Goal: Task Accomplishment & Management: Manage account settings

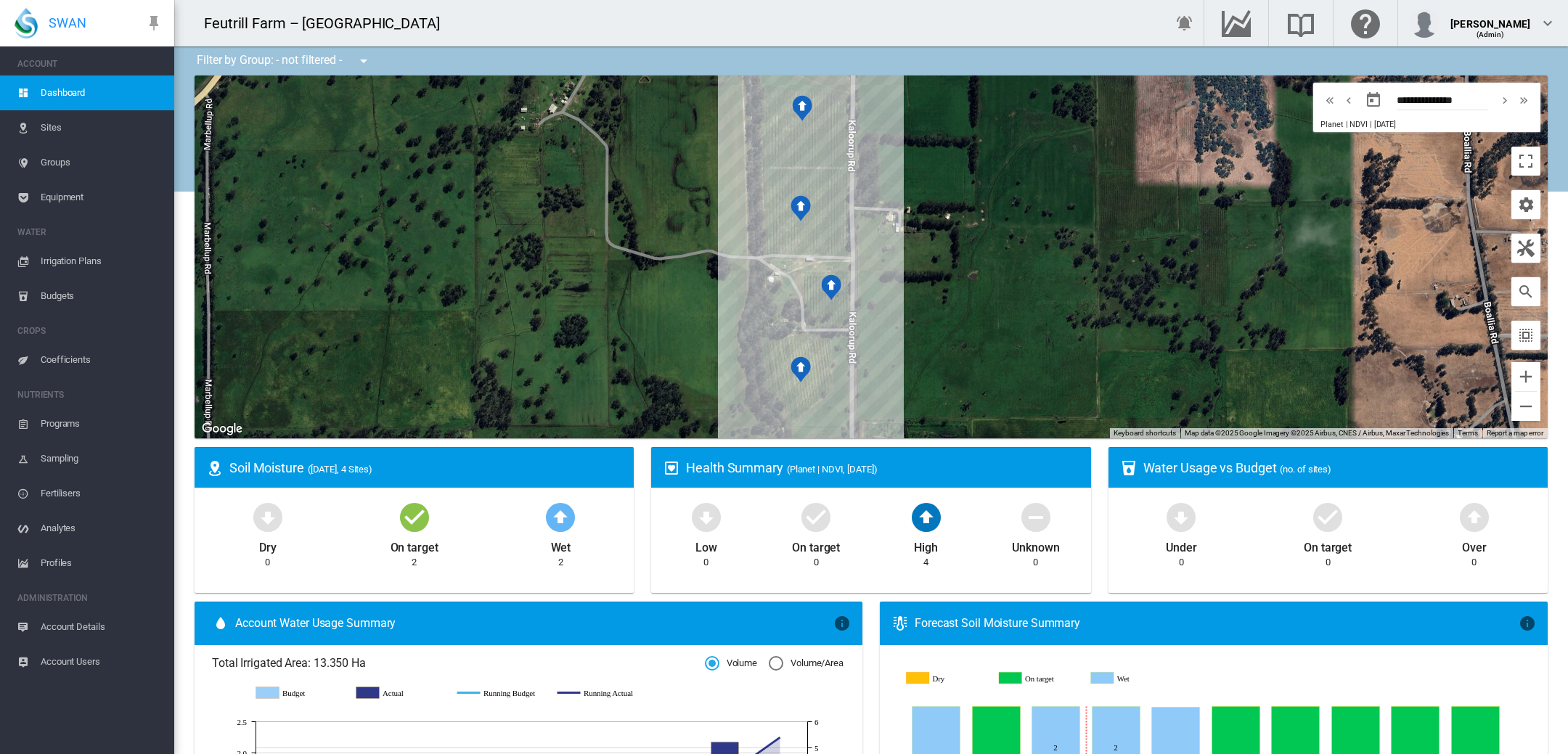
click at [66, 259] on span "Irrigation Plans" at bounding box center [102, 261] width 122 height 35
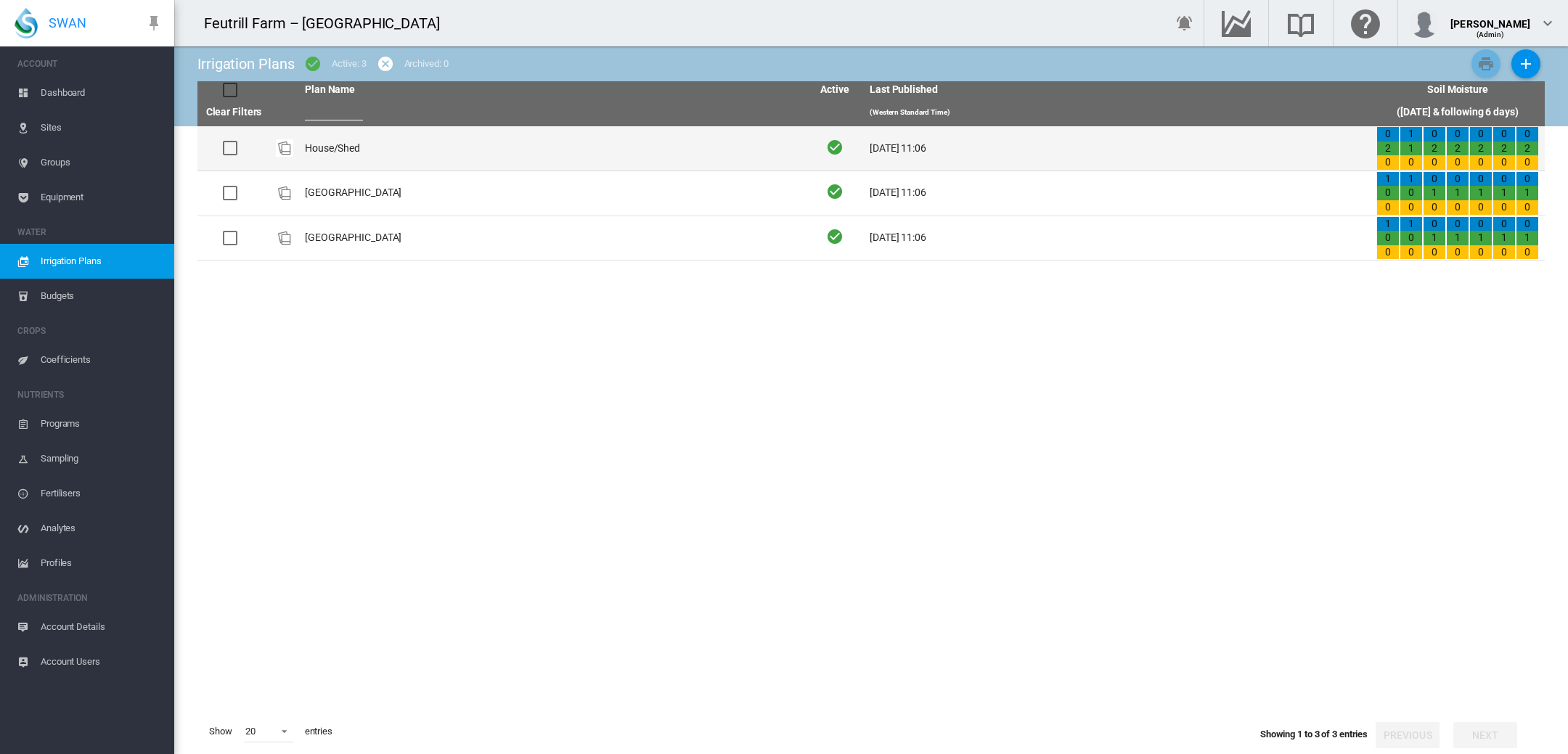
click at [319, 148] on td "House/Shed" at bounding box center [552, 148] width 507 height 44
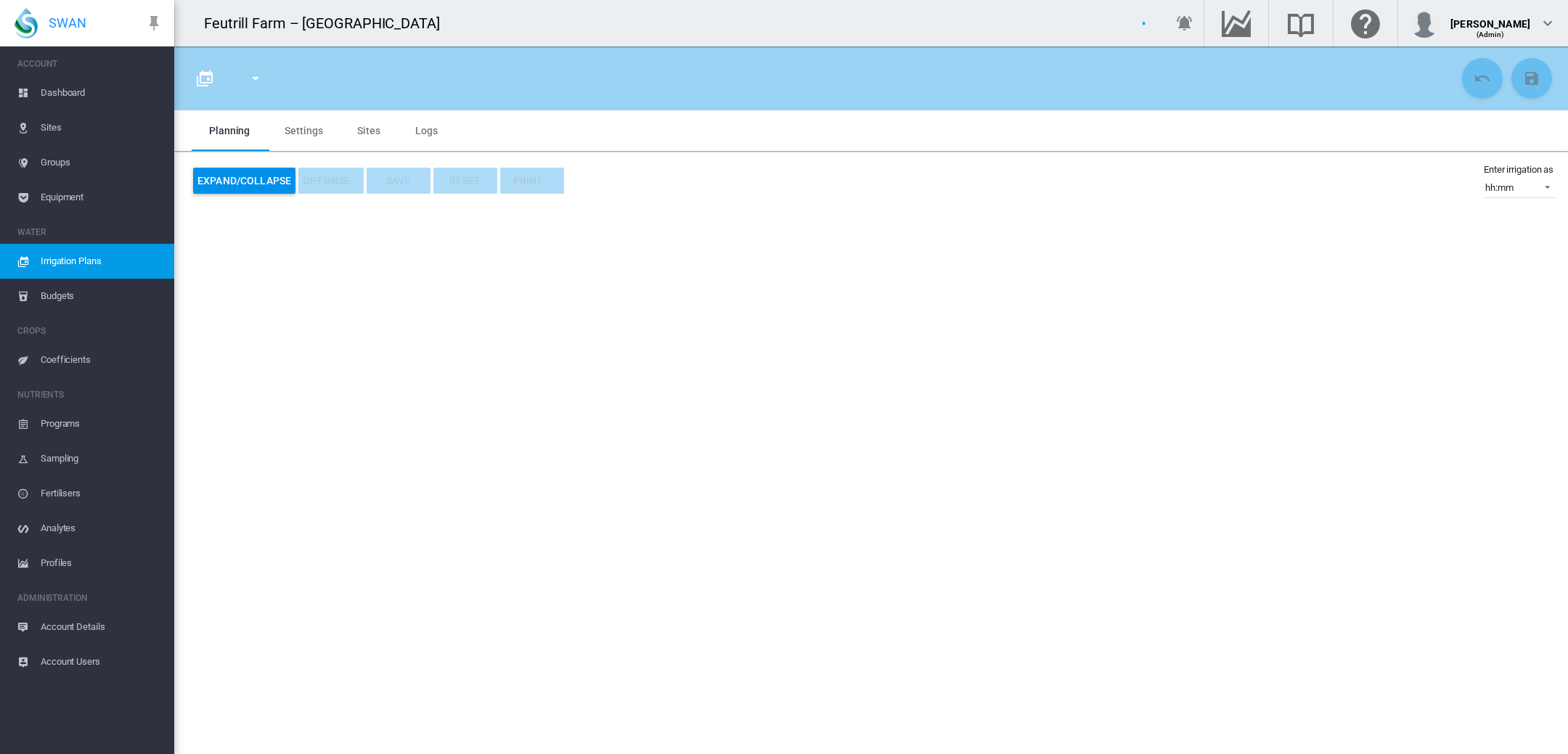
type input "**********"
type input "*"
type input "****"
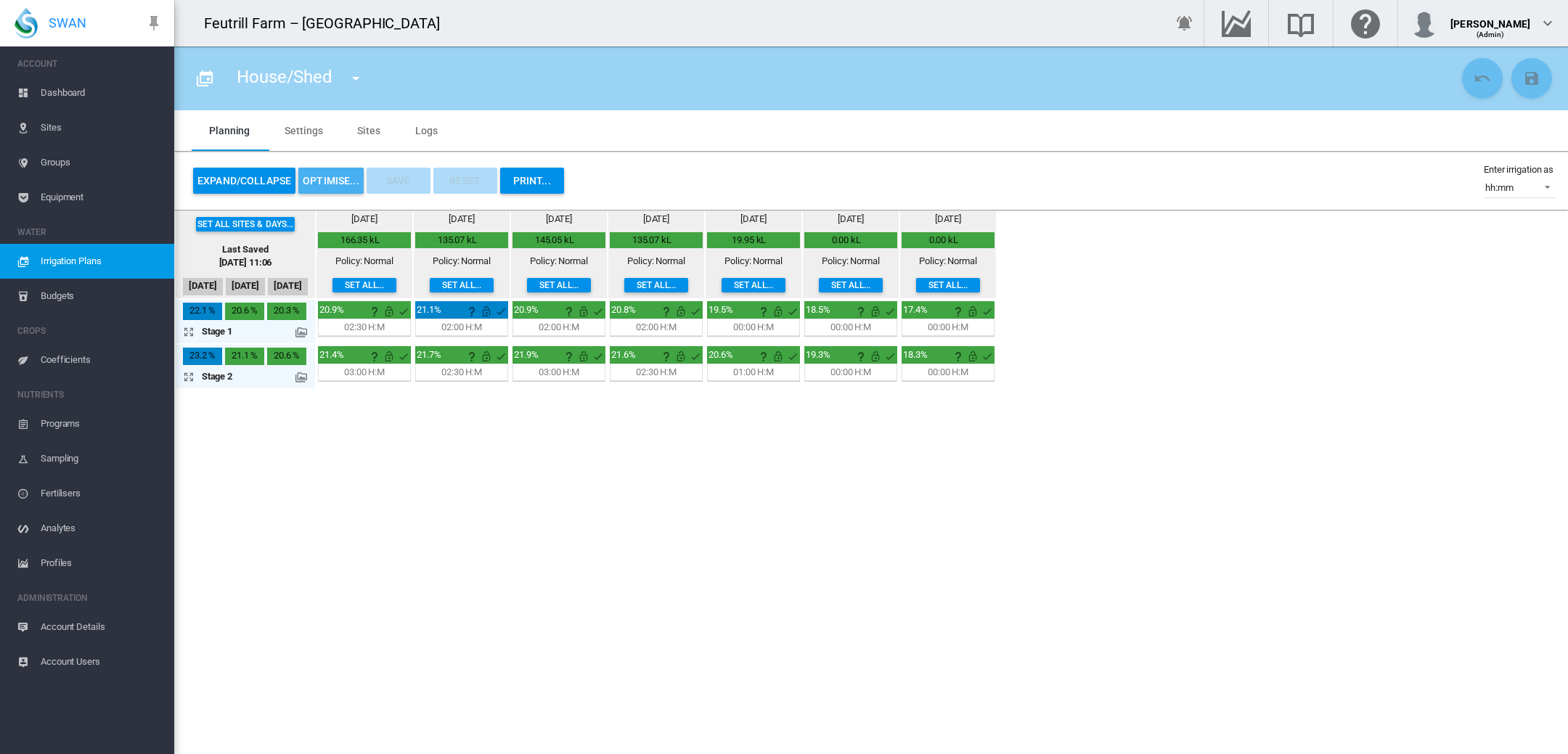
click at [333, 172] on button "OPTIMISE..." at bounding box center [331, 180] width 65 height 26
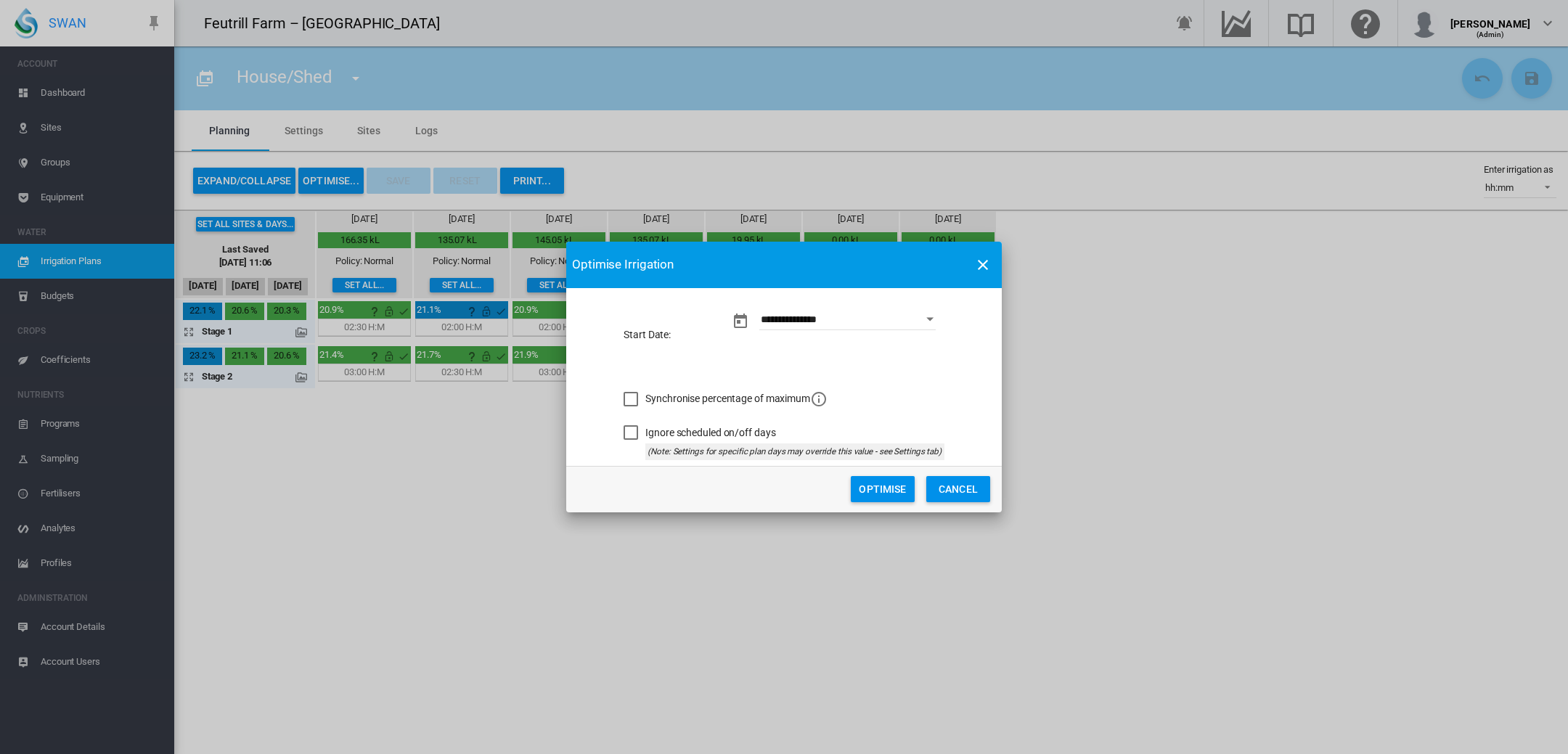
click at [876, 488] on button "Optimise" at bounding box center [882, 488] width 64 height 26
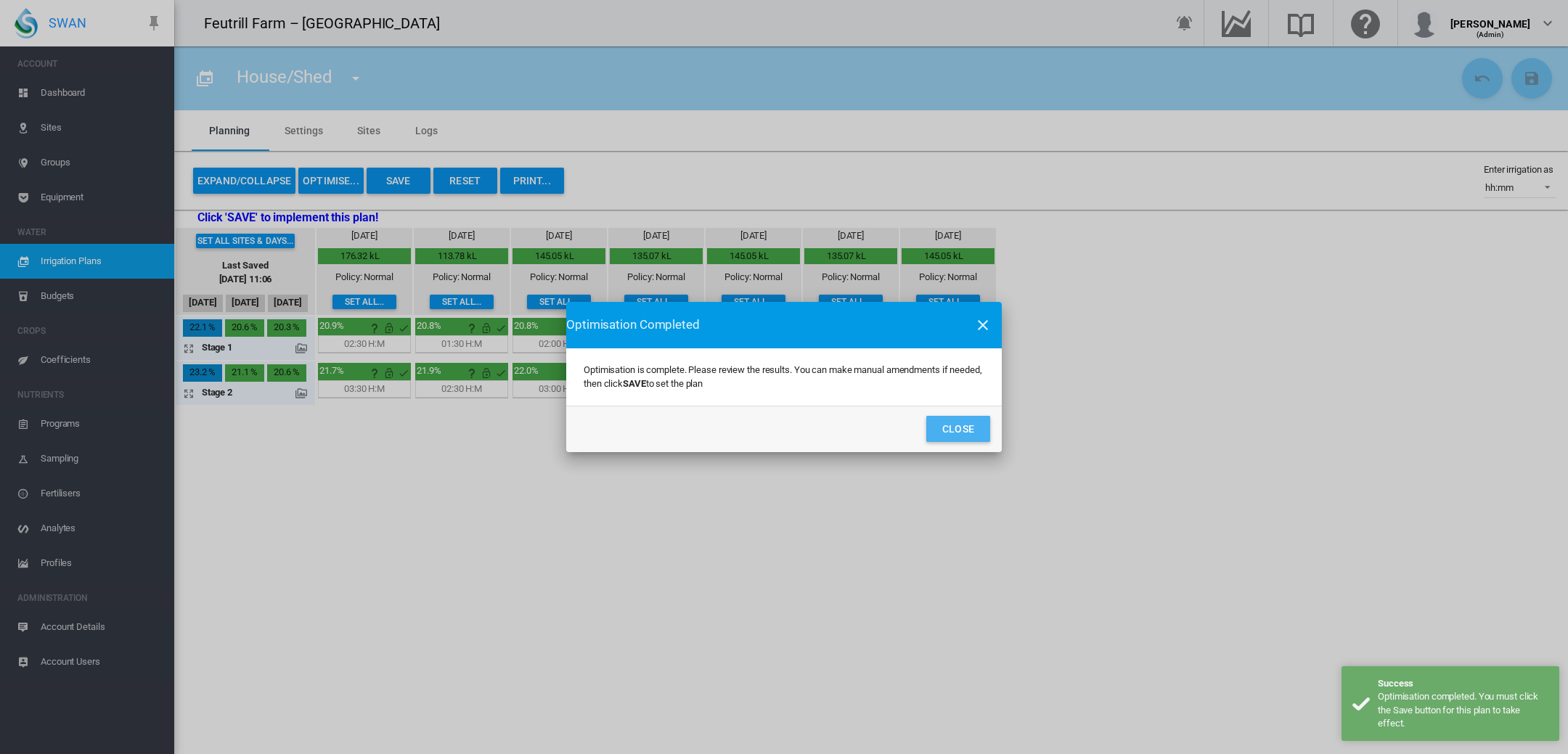
click at [960, 426] on button "Close" at bounding box center [958, 428] width 64 height 26
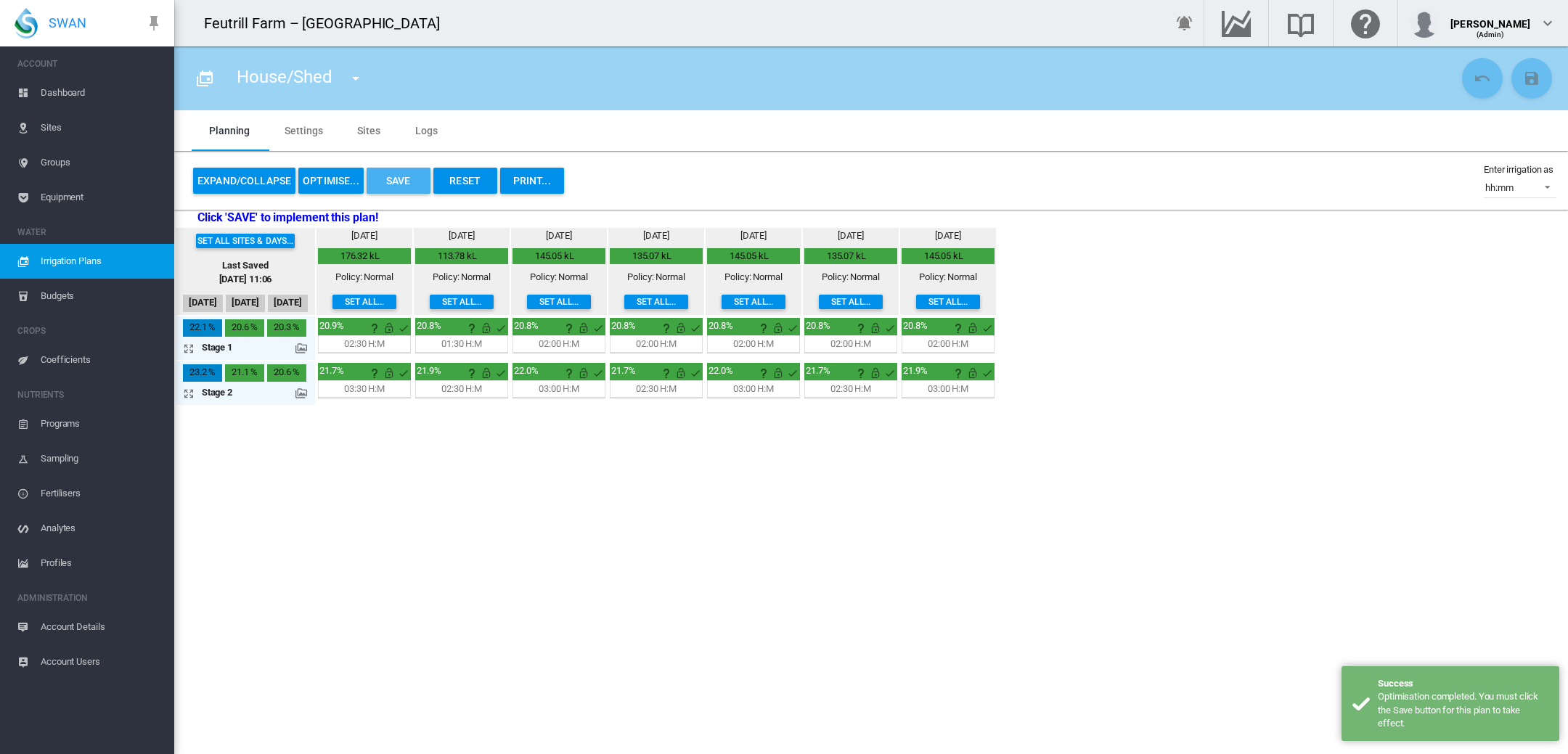
click at [398, 176] on button "Save" at bounding box center [398, 180] width 64 height 26
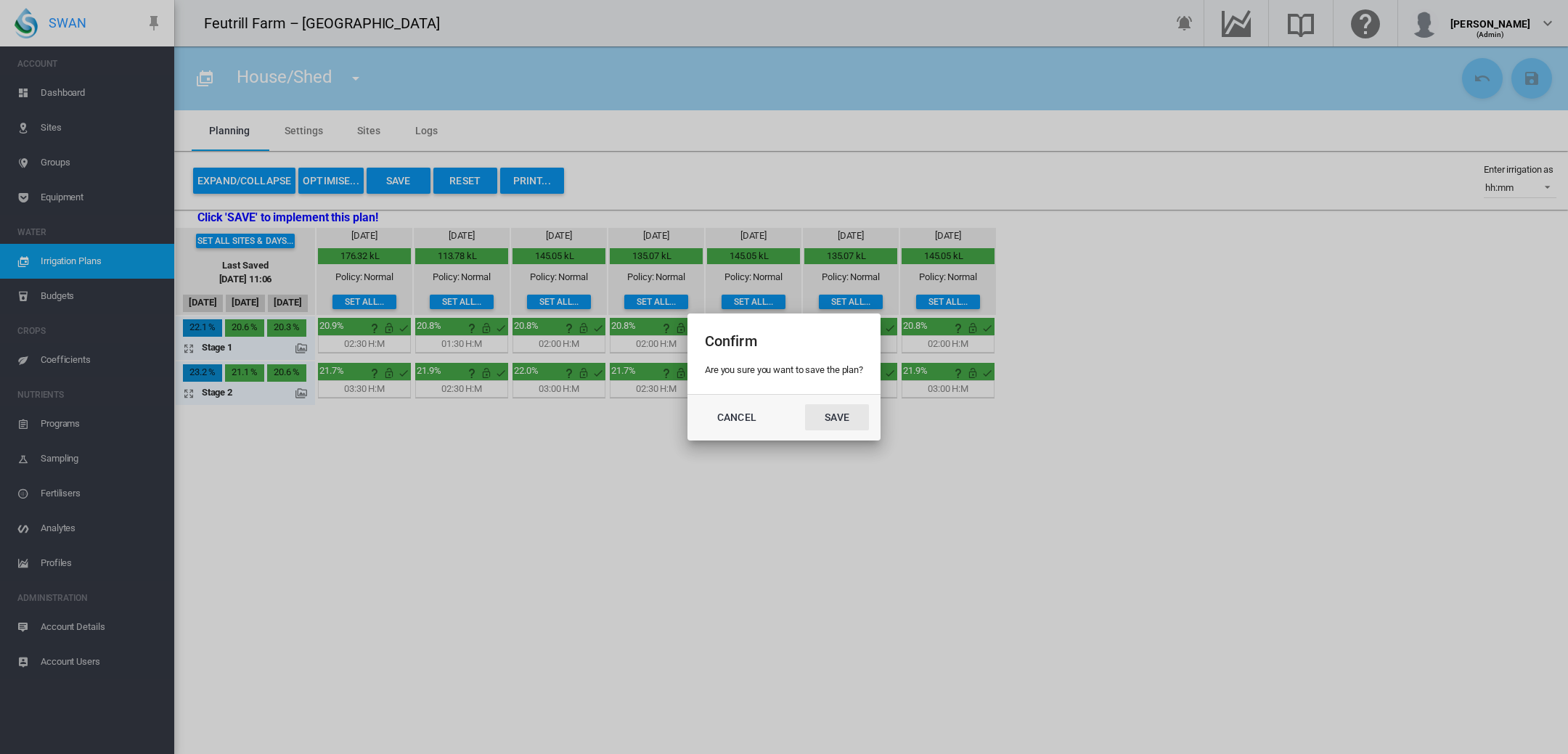
click at [839, 419] on button "Save" at bounding box center [837, 416] width 64 height 26
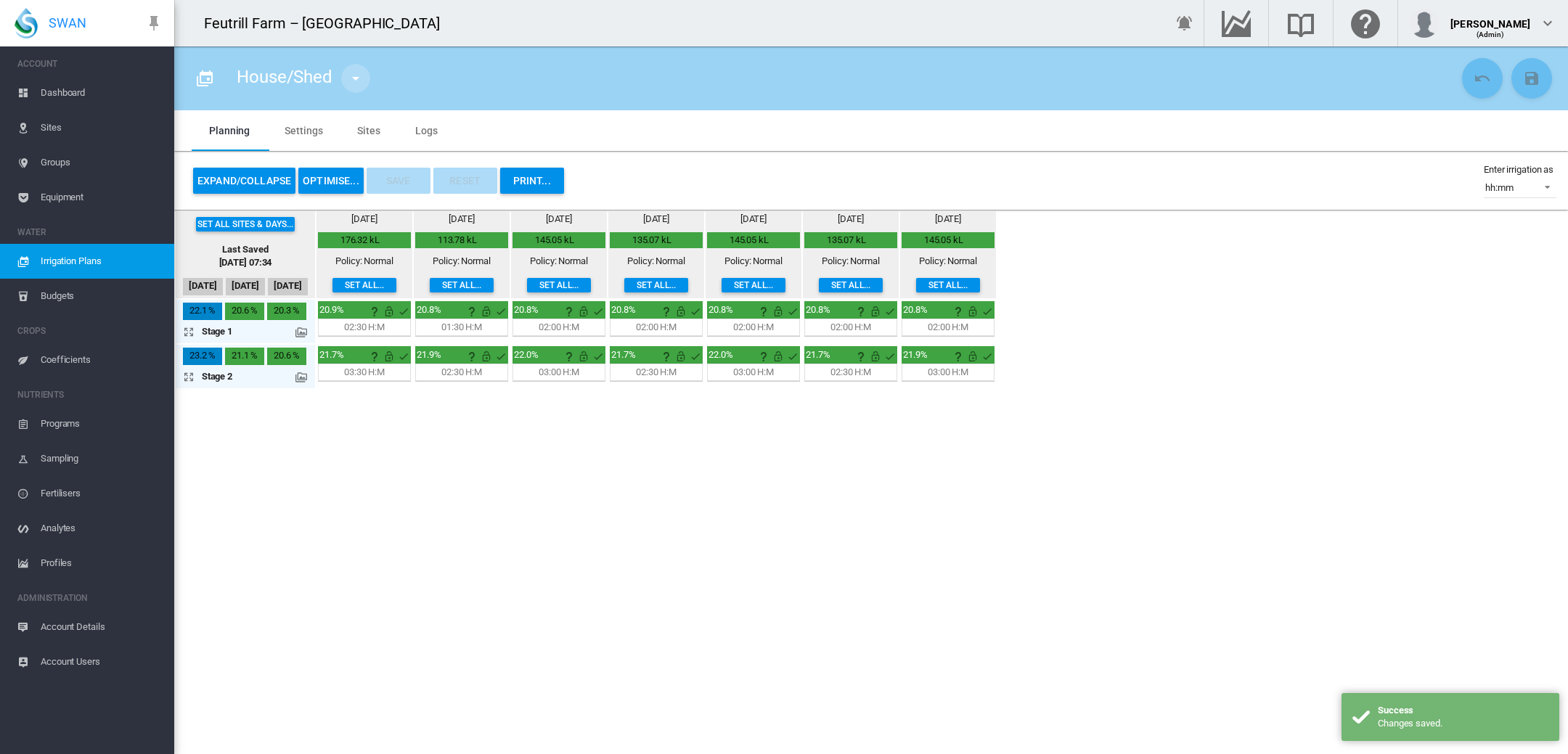
click at [352, 77] on md-icon "icon-menu-down" at bounding box center [355, 78] width 18 height 18
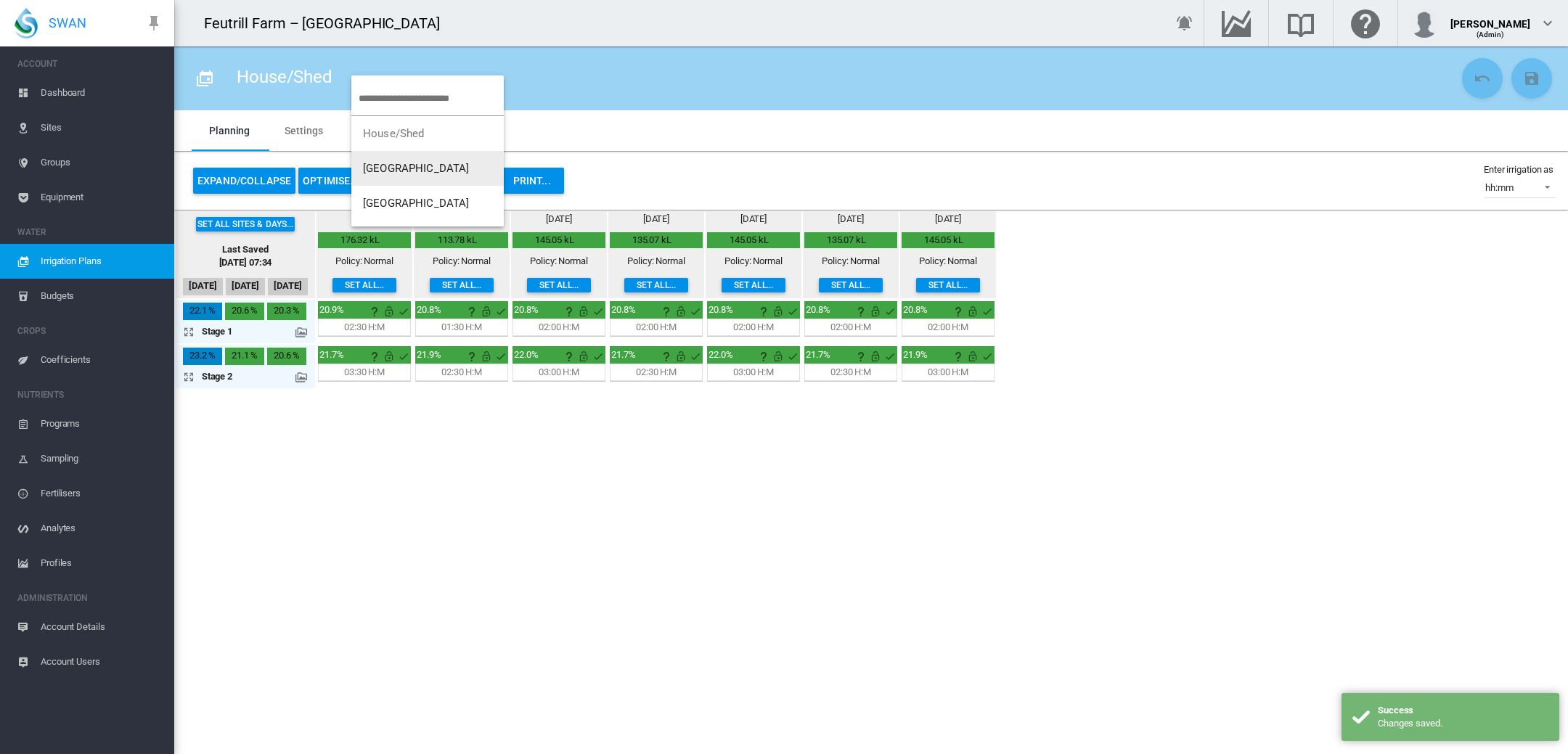
click at [393, 167] on span "[GEOGRAPHIC_DATA]" at bounding box center [416, 168] width 106 height 13
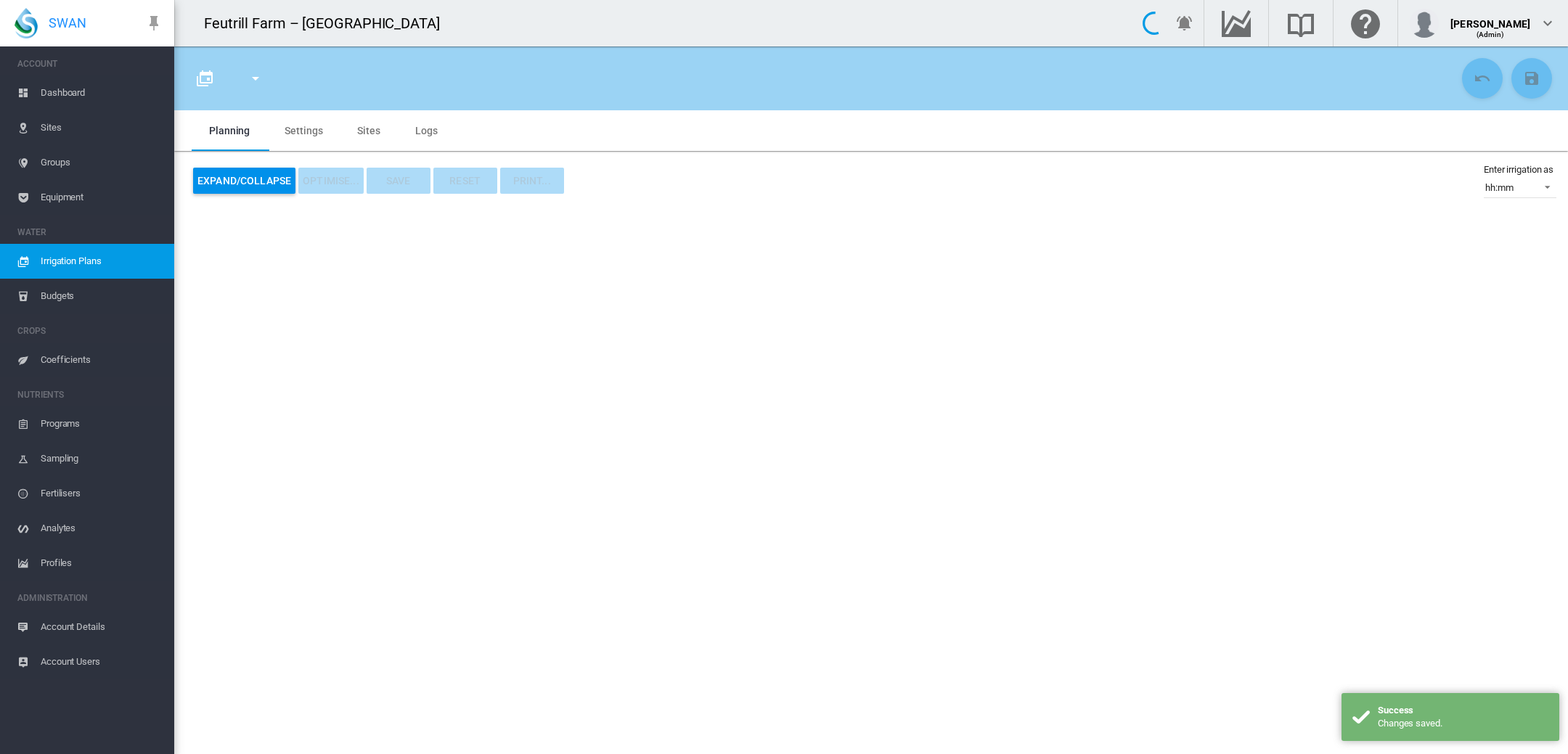
type input "**********"
type input "*"
type input "****"
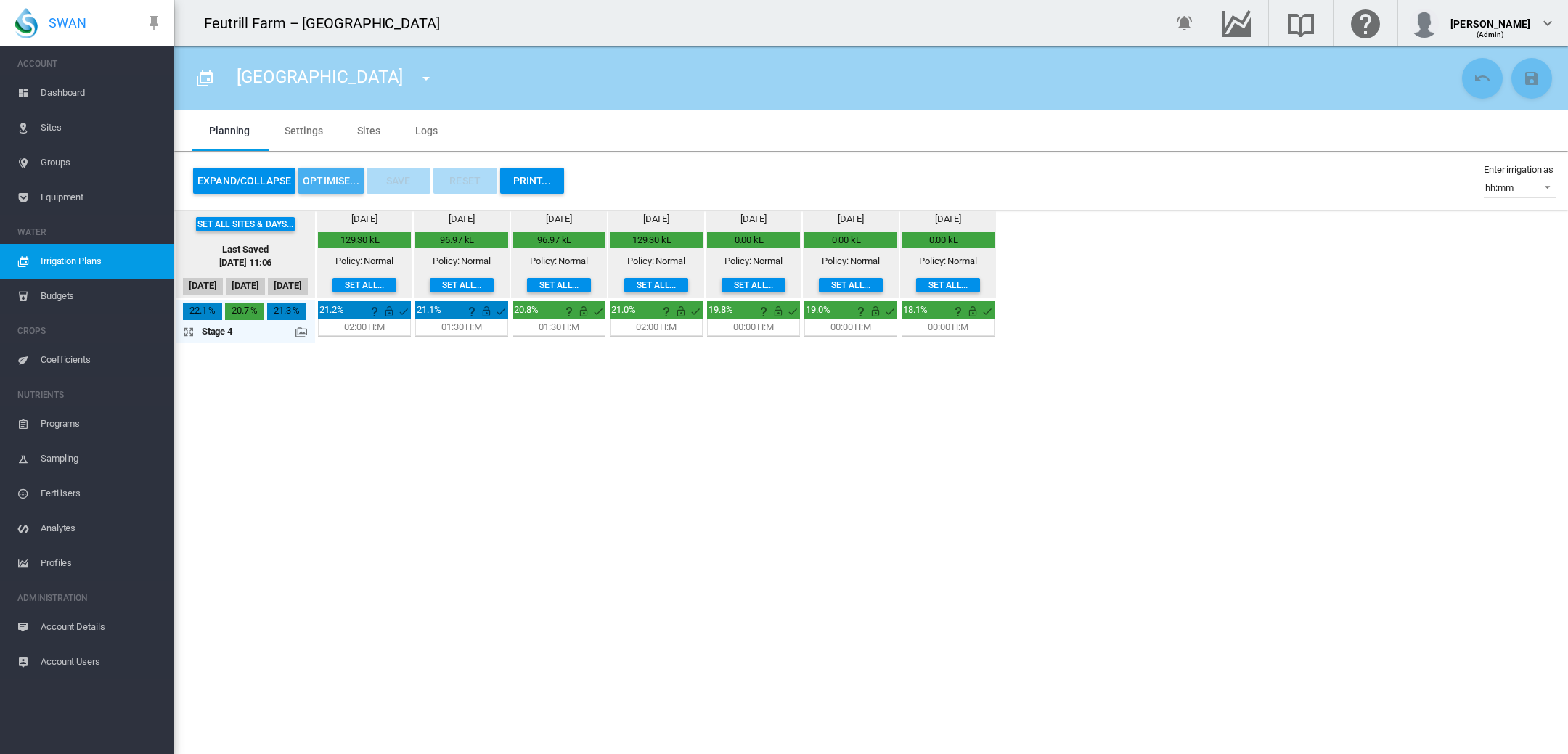
click at [323, 181] on button "OPTIMISE..." at bounding box center [331, 180] width 65 height 26
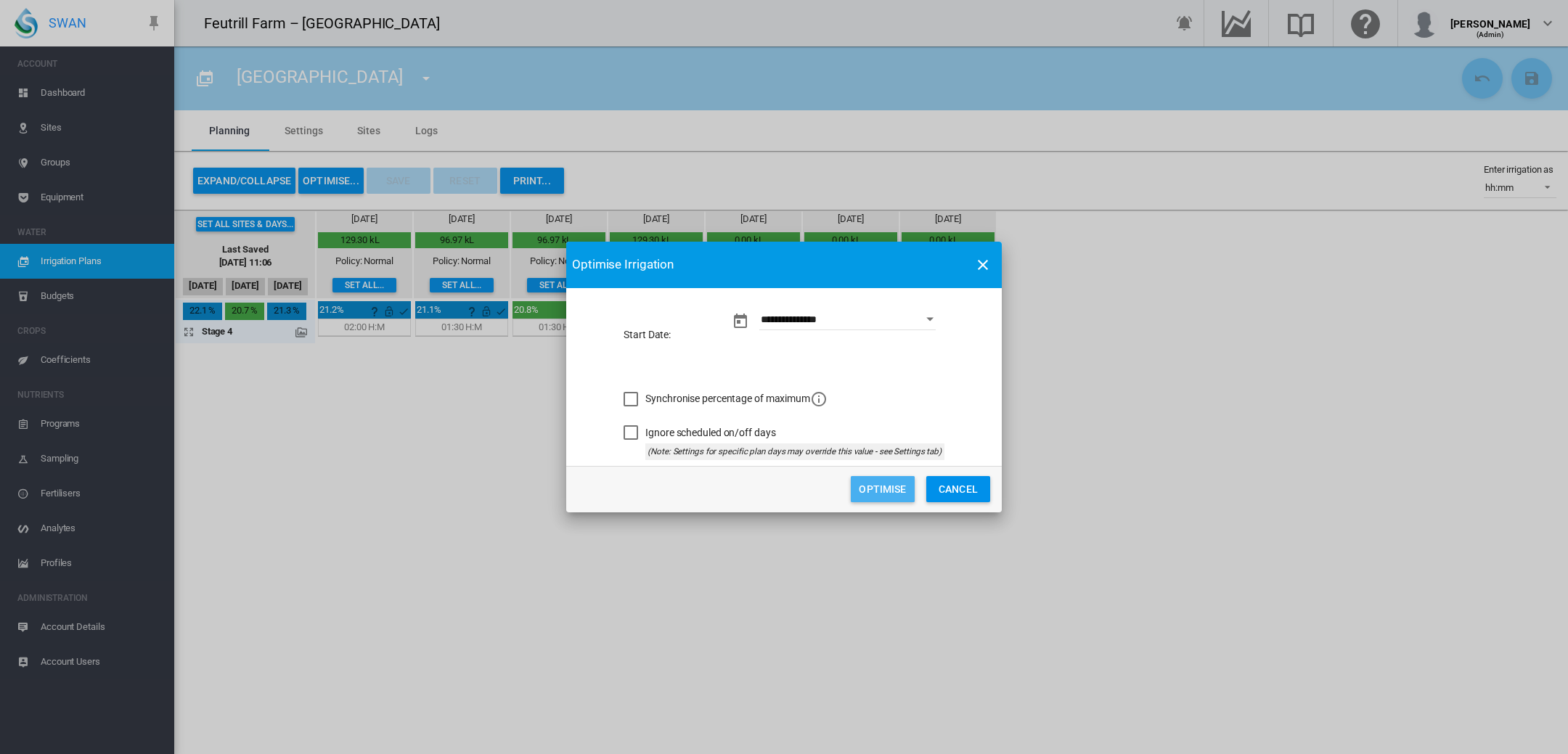
click at [879, 490] on button "Optimise" at bounding box center [882, 488] width 64 height 26
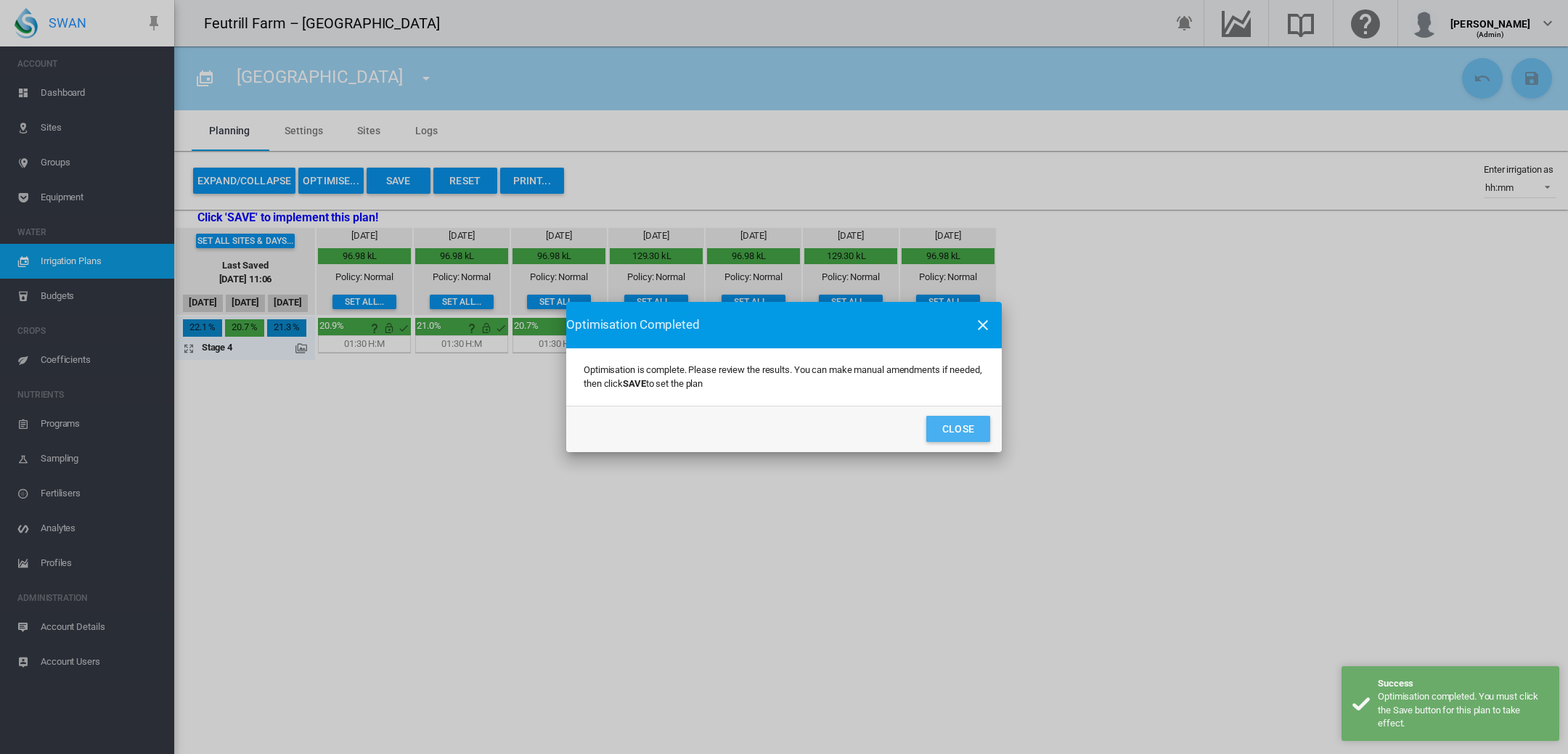
click at [969, 429] on button "Close" at bounding box center [958, 428] width 64 height 26
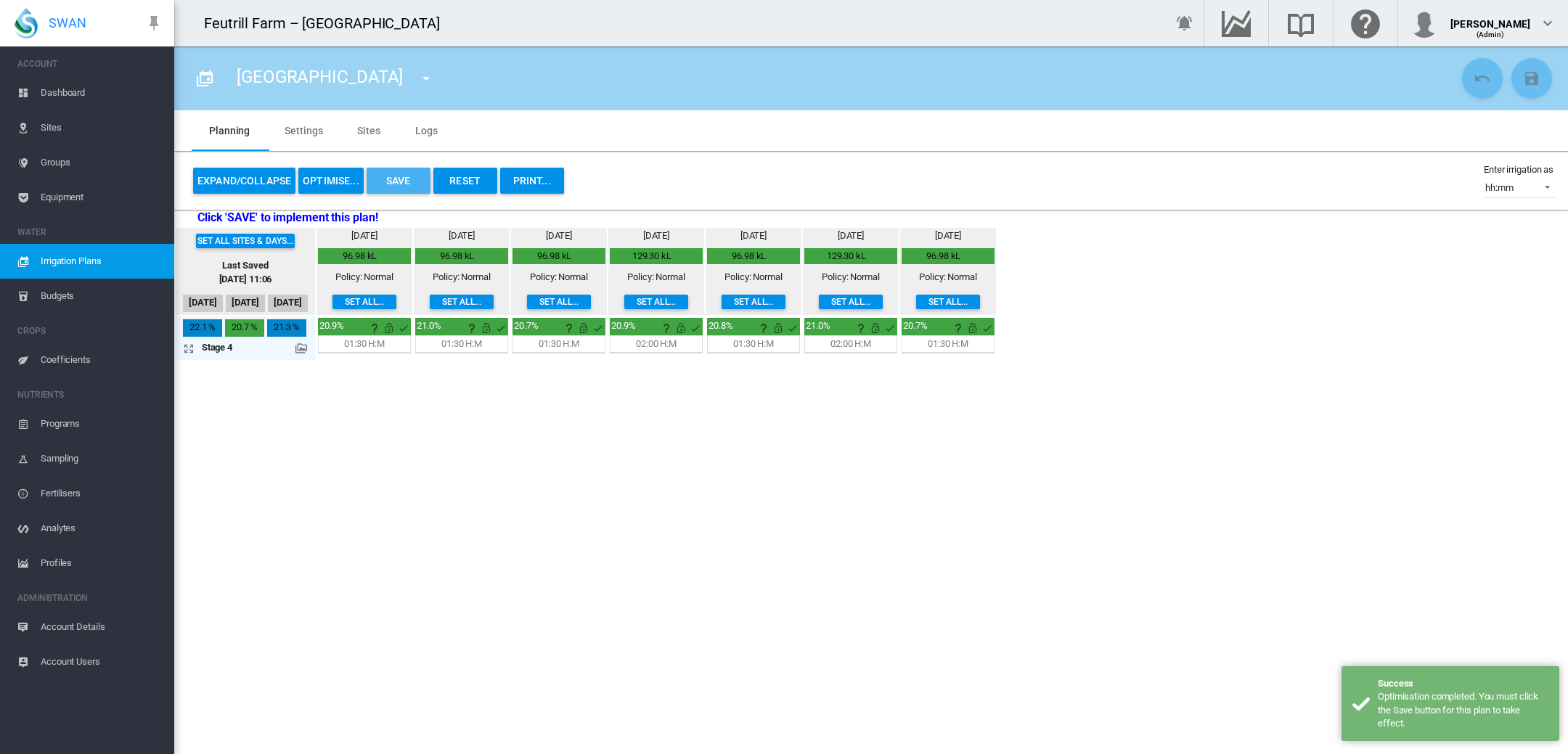
click at [396, 176] on button "Save" at bounding box center [398, 180] width 64 height 26
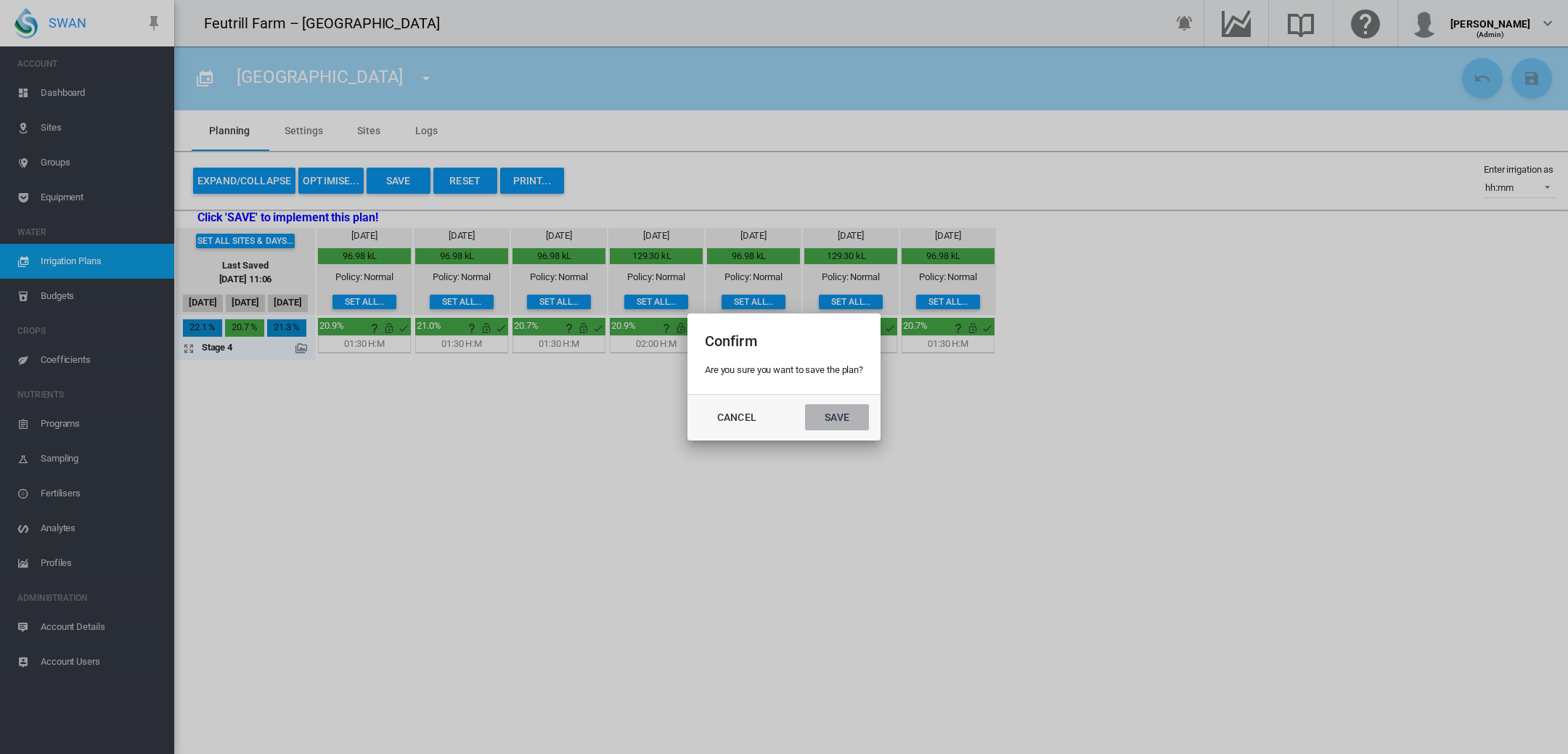
click at [842, 414] on button "Save" at bounding box center [837, 416] width 64 height 26
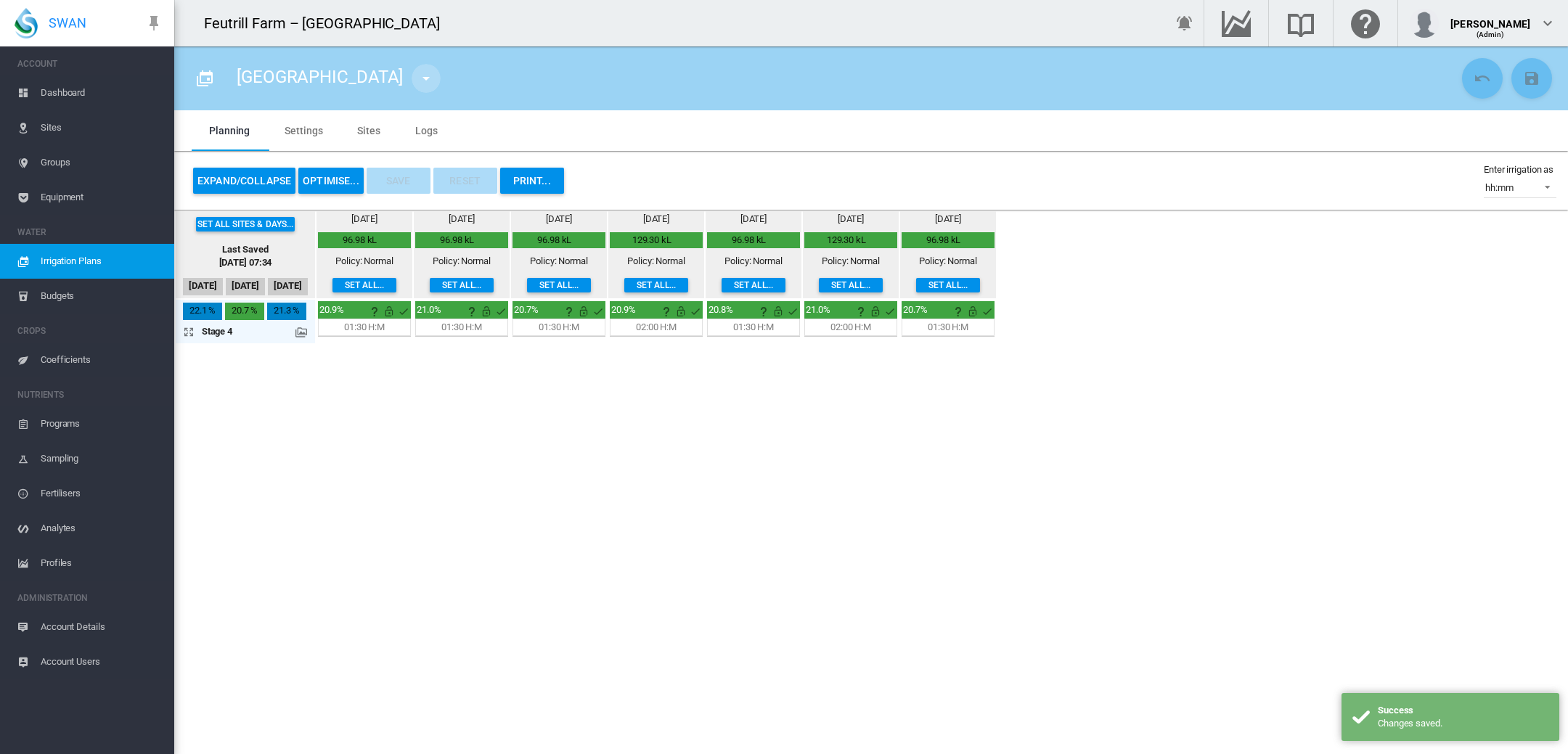
click at [417, 78] on md-icon "icon-menu-down" at bounding box center [426, 78] width 18 height 18
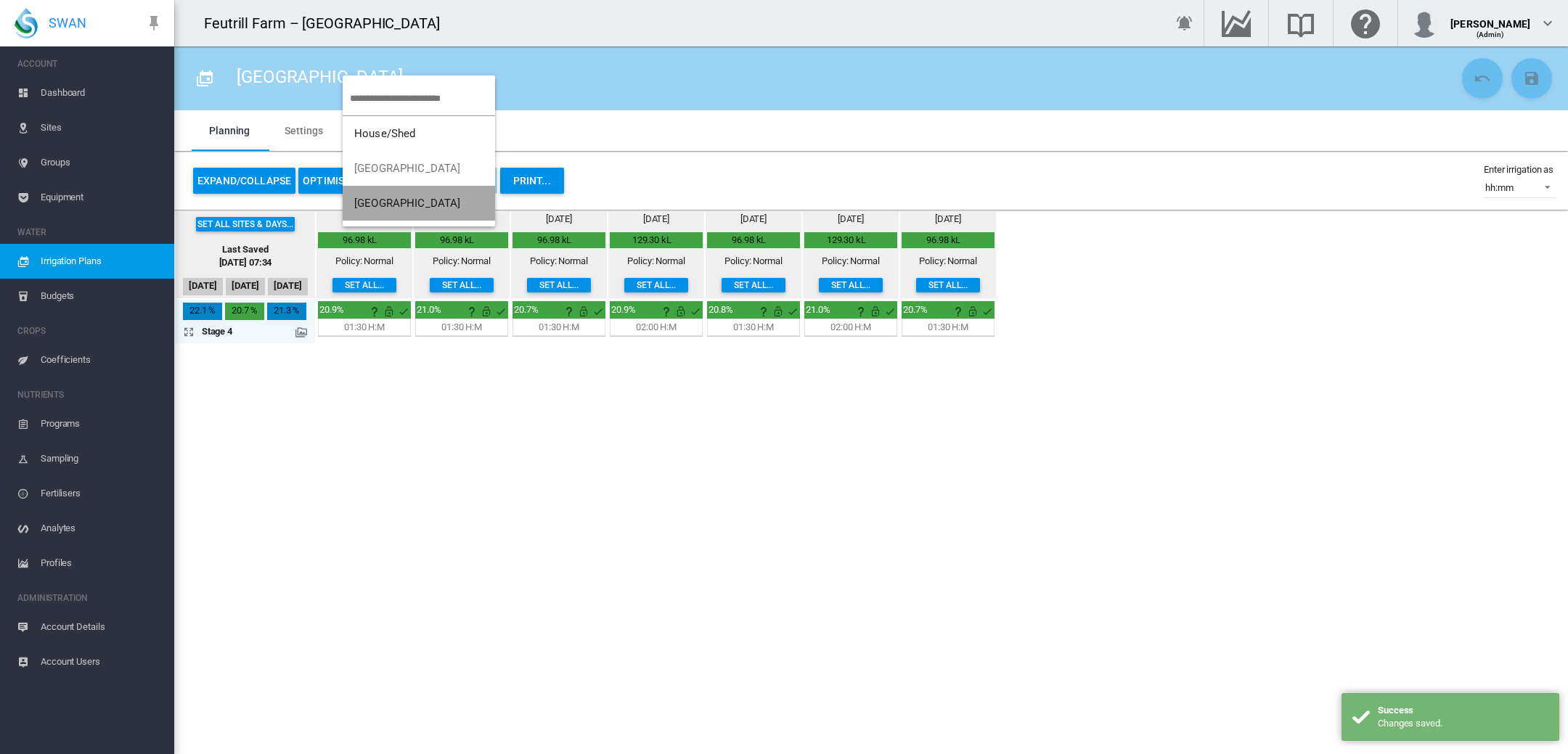
click at [374, 203] on span "[GEOGRAPHIC_DATA]" at bounding box center [407, 204] width 106 height 13
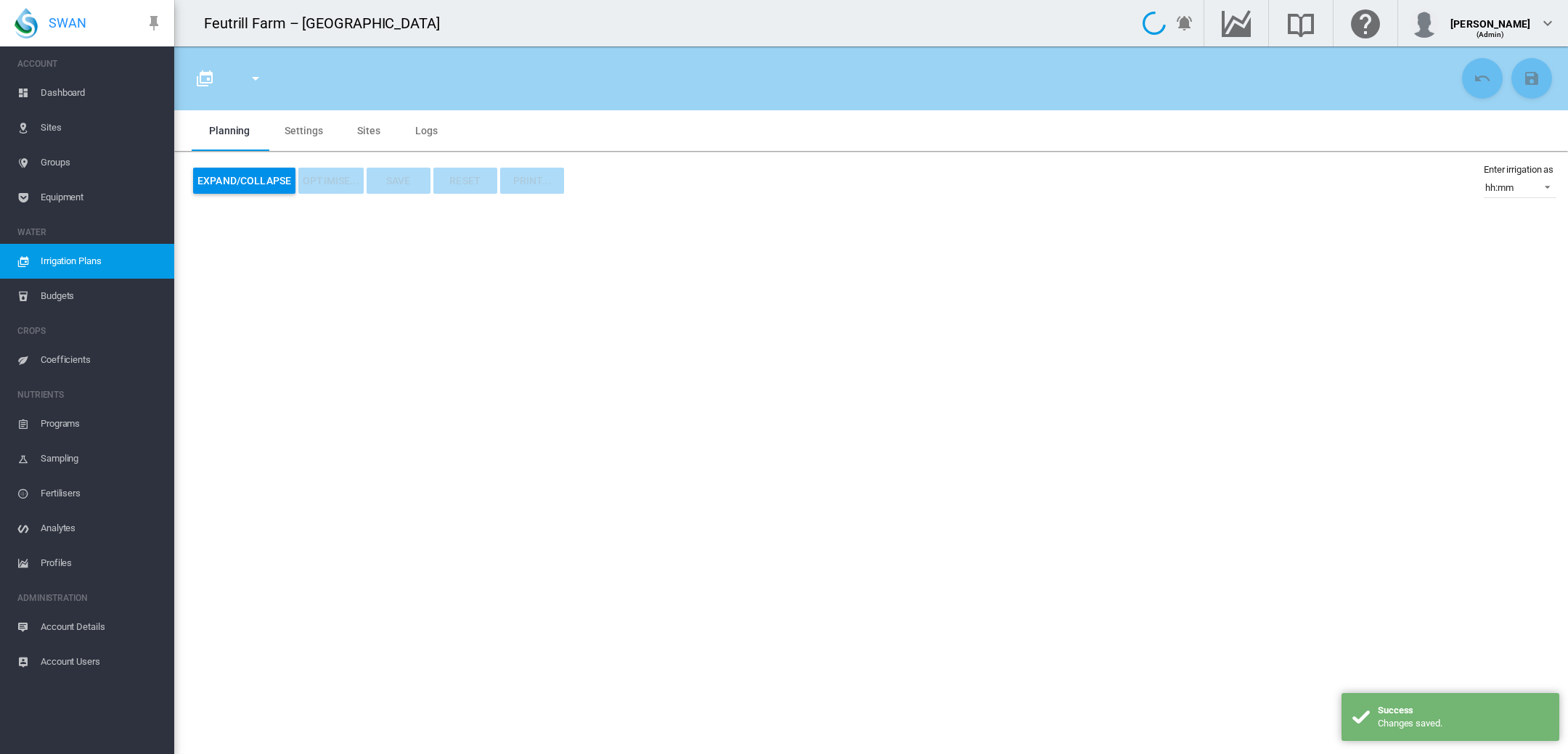
type input "**********"
type input "*"
type input "****"
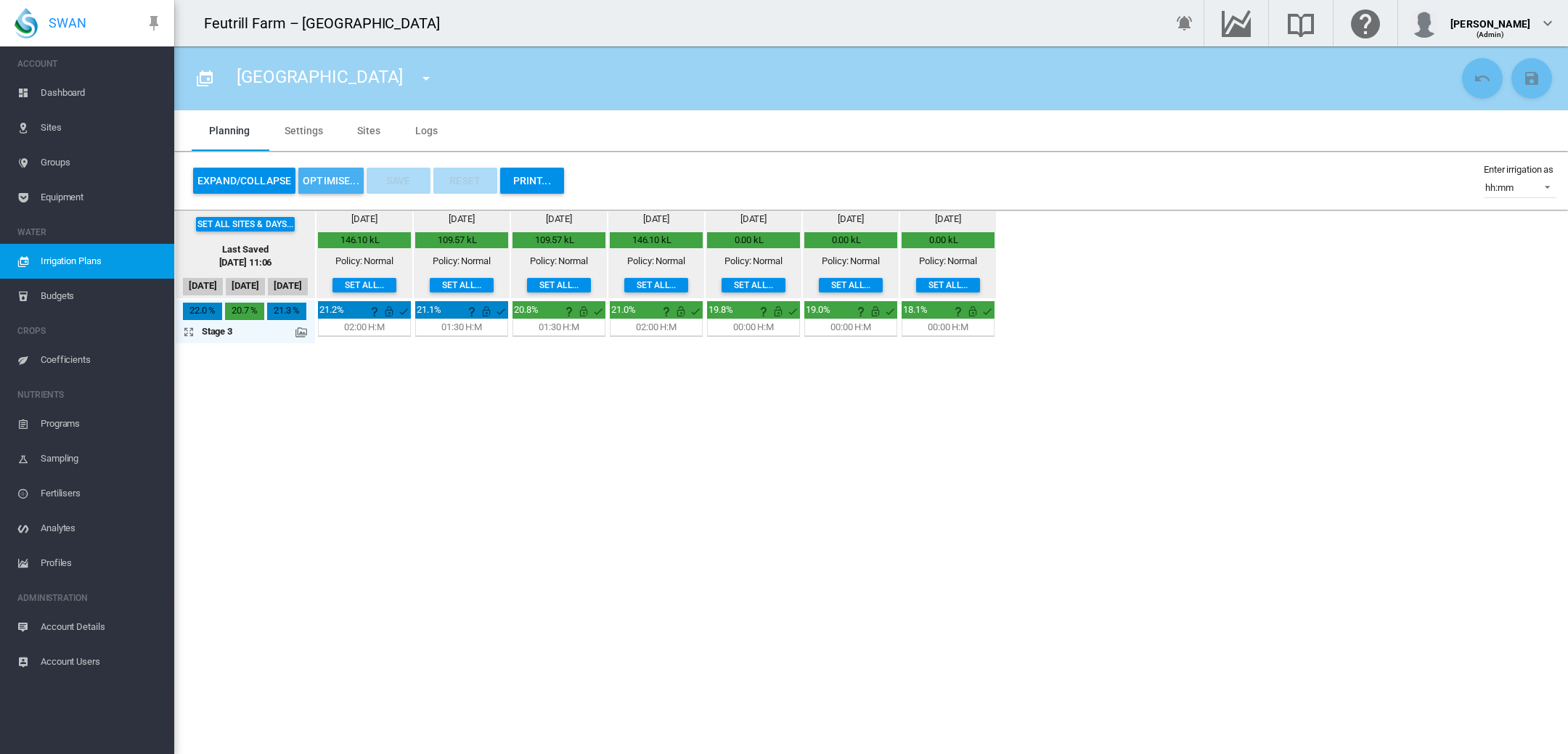
click at [334, 175] on button "OPTIMISE..." at bounding box center [331, 180] width 65 height 26
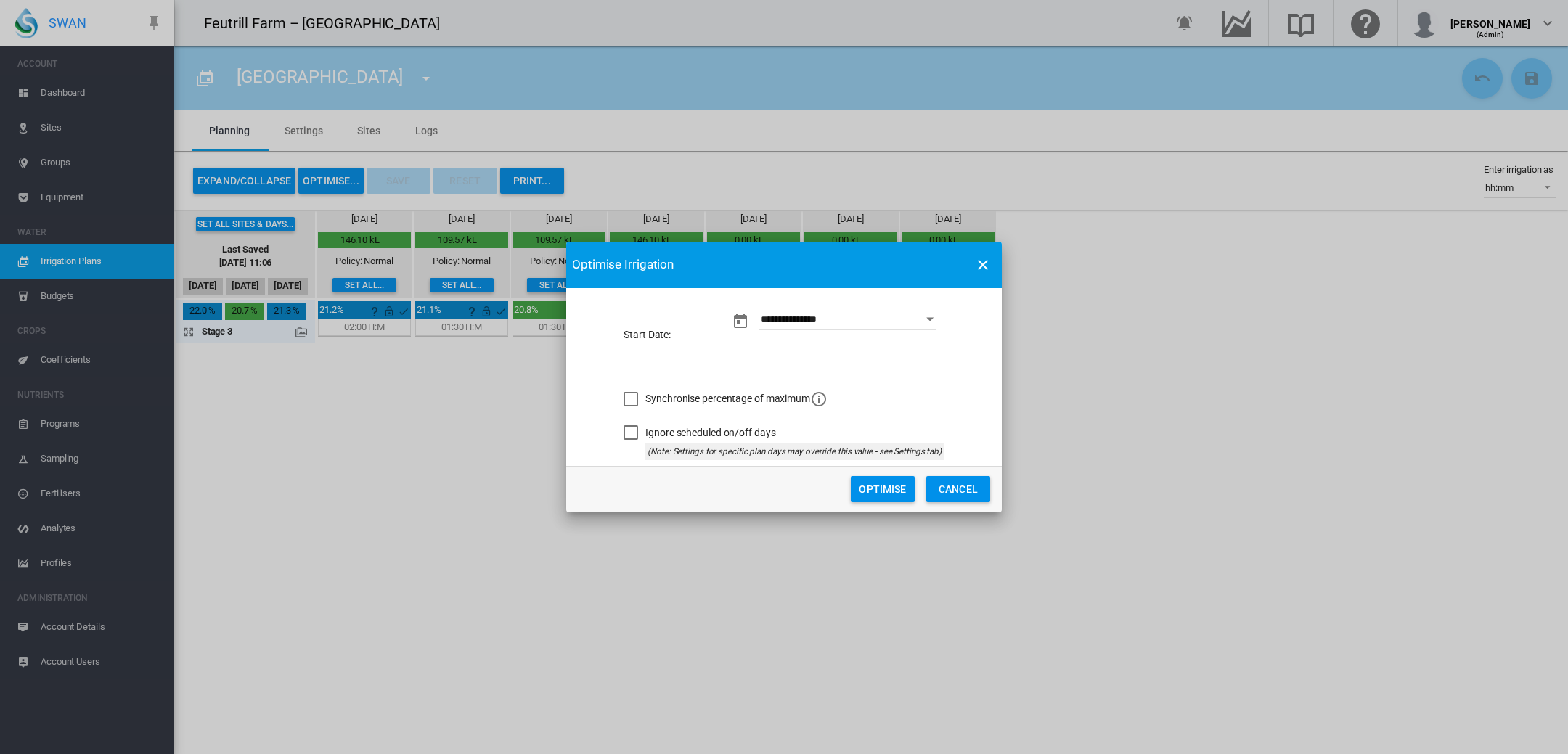
click at [872, 488] on button "Optimise" at bounding box center [882, 488] width 64 height 26
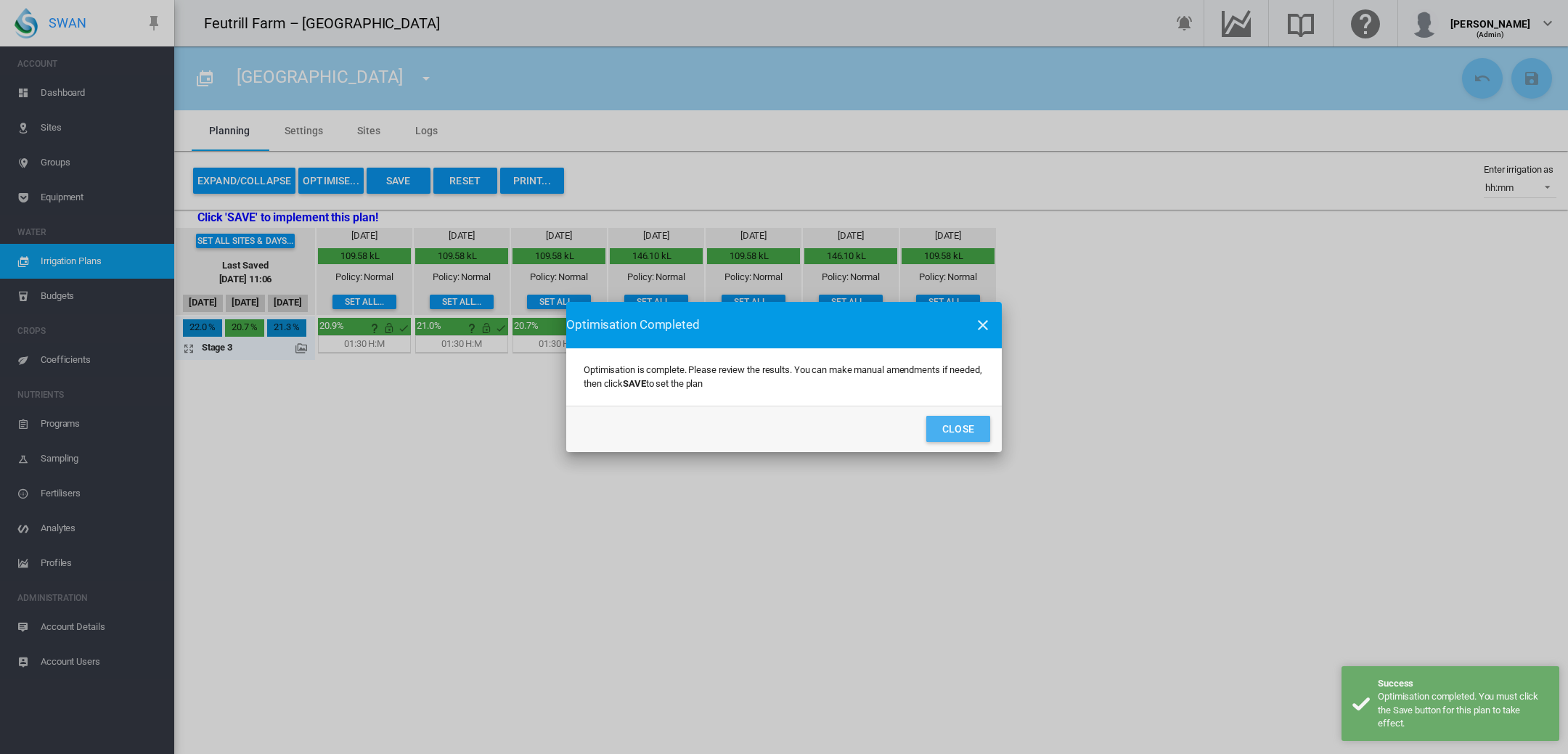
drag, startPoint x: 951, startPoint y: 424, endPoint x: 913, endPoint y: 420, distance: 38.2
click at [950, 424] on button "Close" at bounding box center [958, 428] width 64 height 26
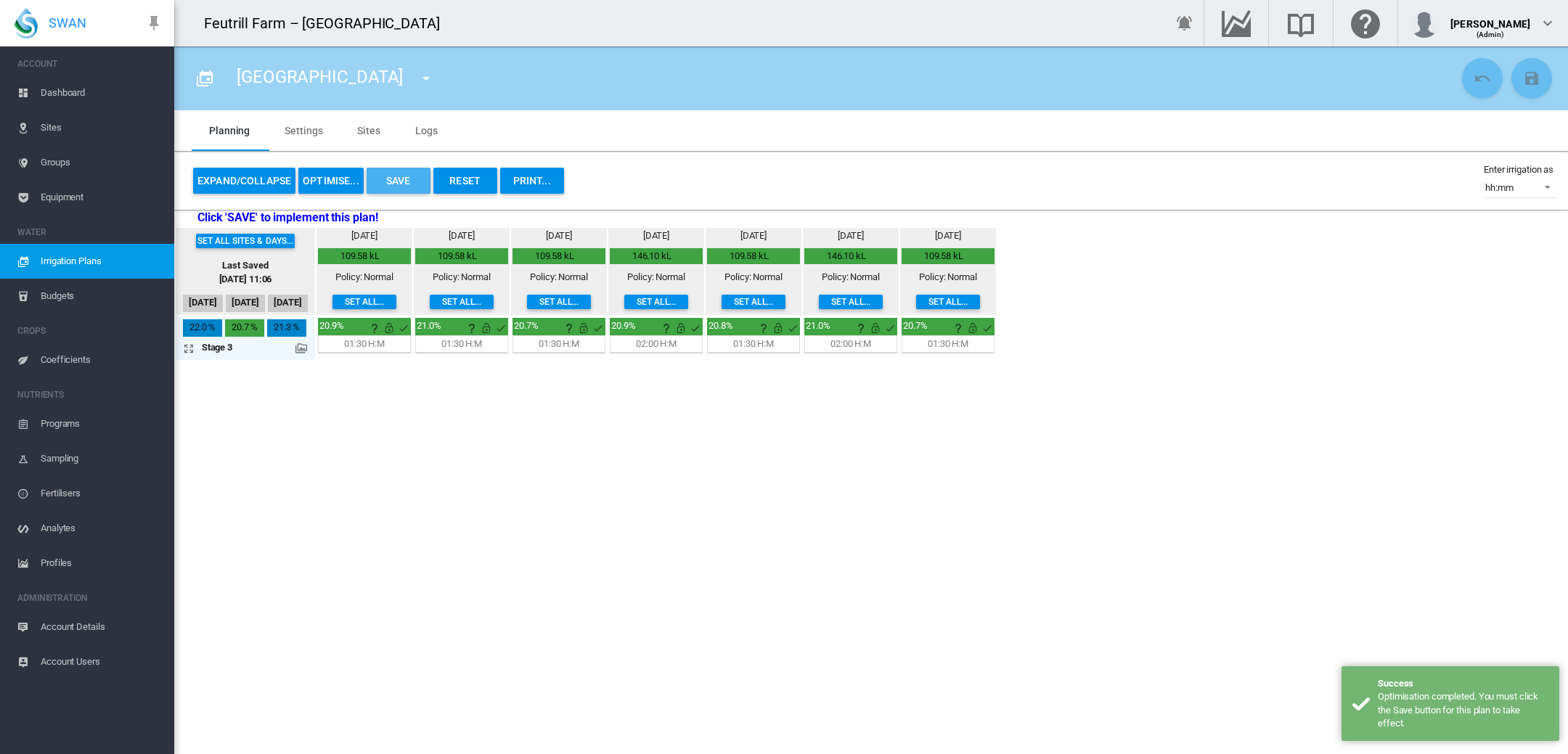
click at [398, 176] on button "Save" at bounding box center [398, 180] width 64 height 26
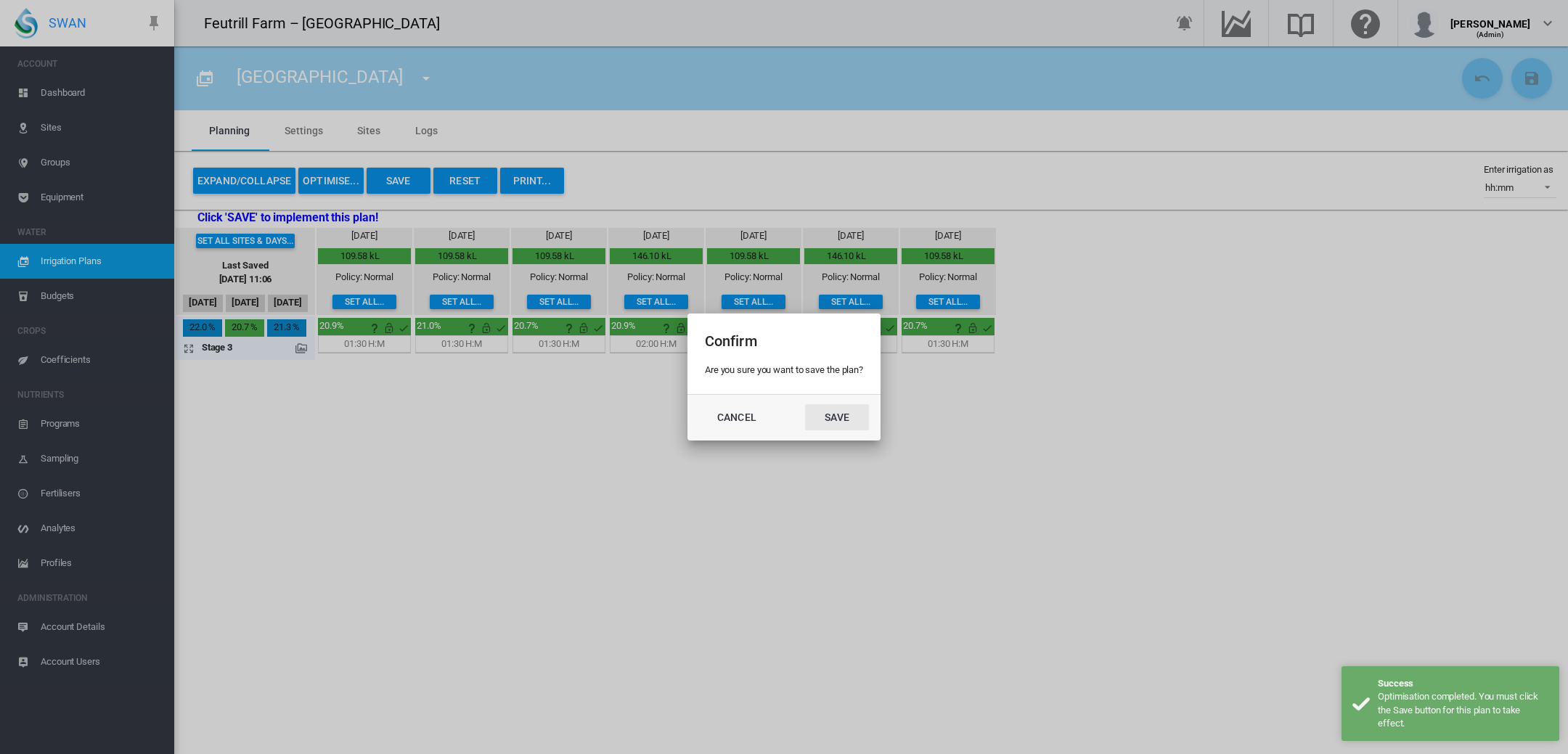
click at [831, 418] on button "Save" at bounding box center [837, 416] width 64 height 26
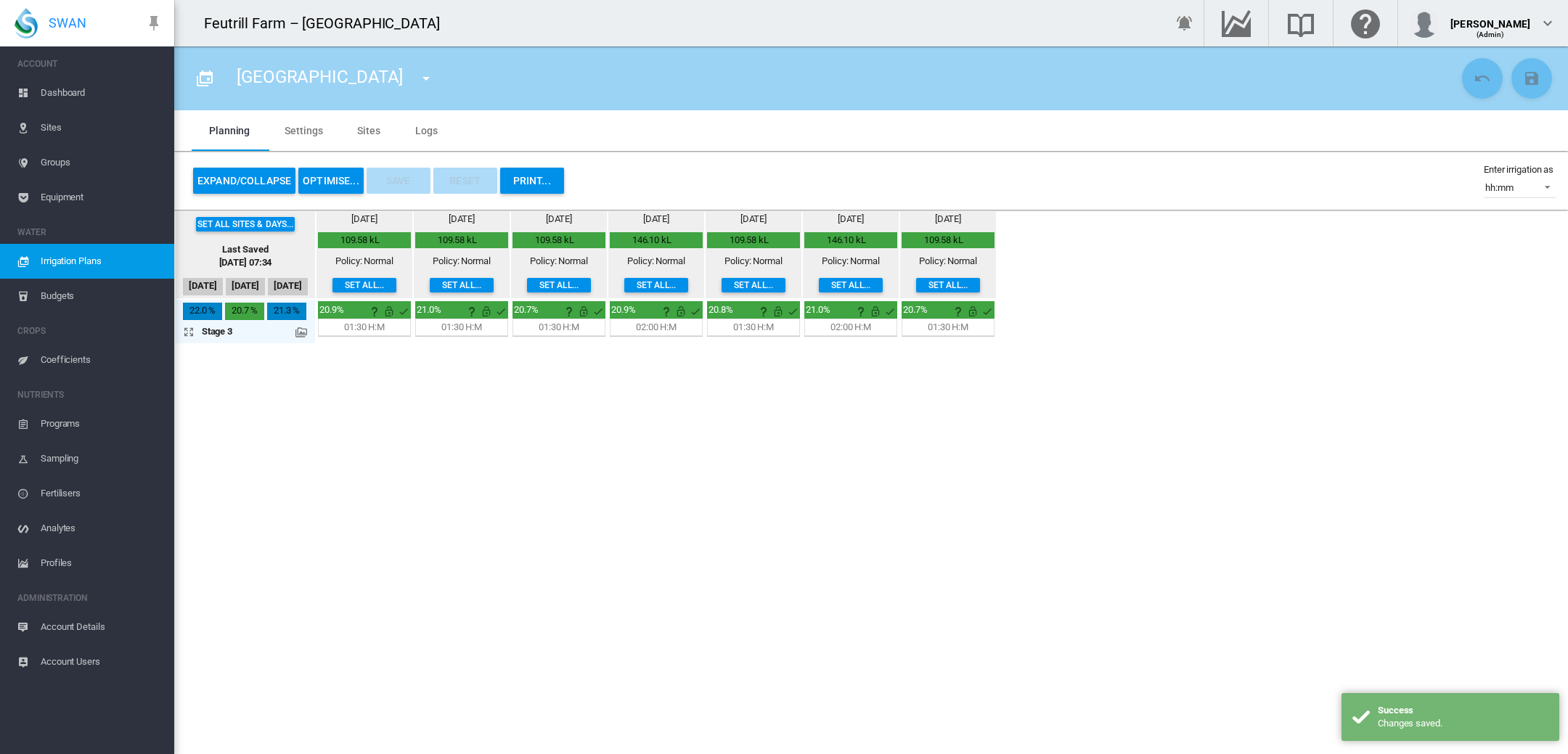
click at [417, 79] on md-icon "icon-menu-down" at bounding box center [426, 78] width 18 height 18
